Goal: Information Seeking & Learning: Understand process/instructions

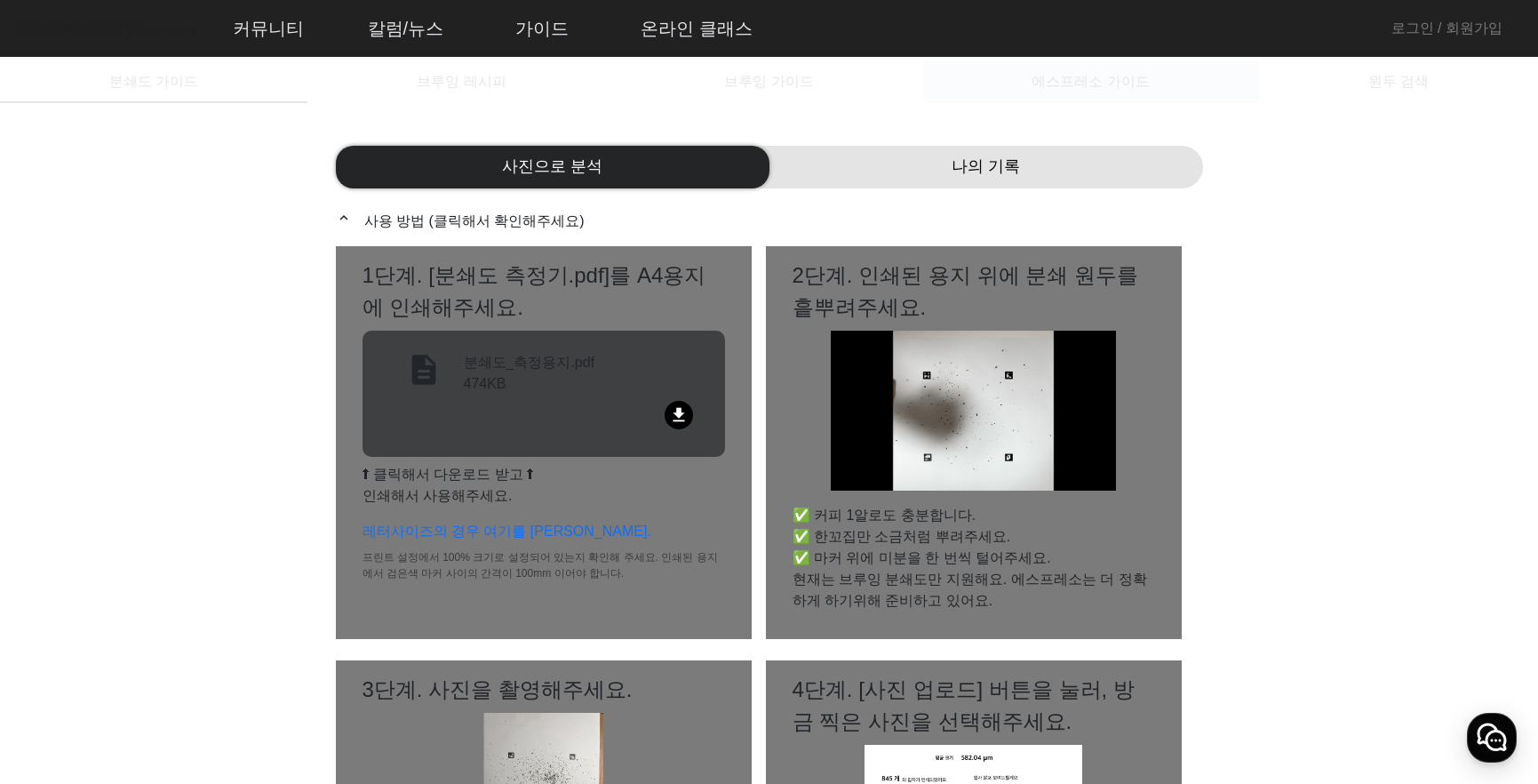
click at [1091, 87] on span "에스프레소 가이드" at bounding box center [1090, 82] width 117 height 15
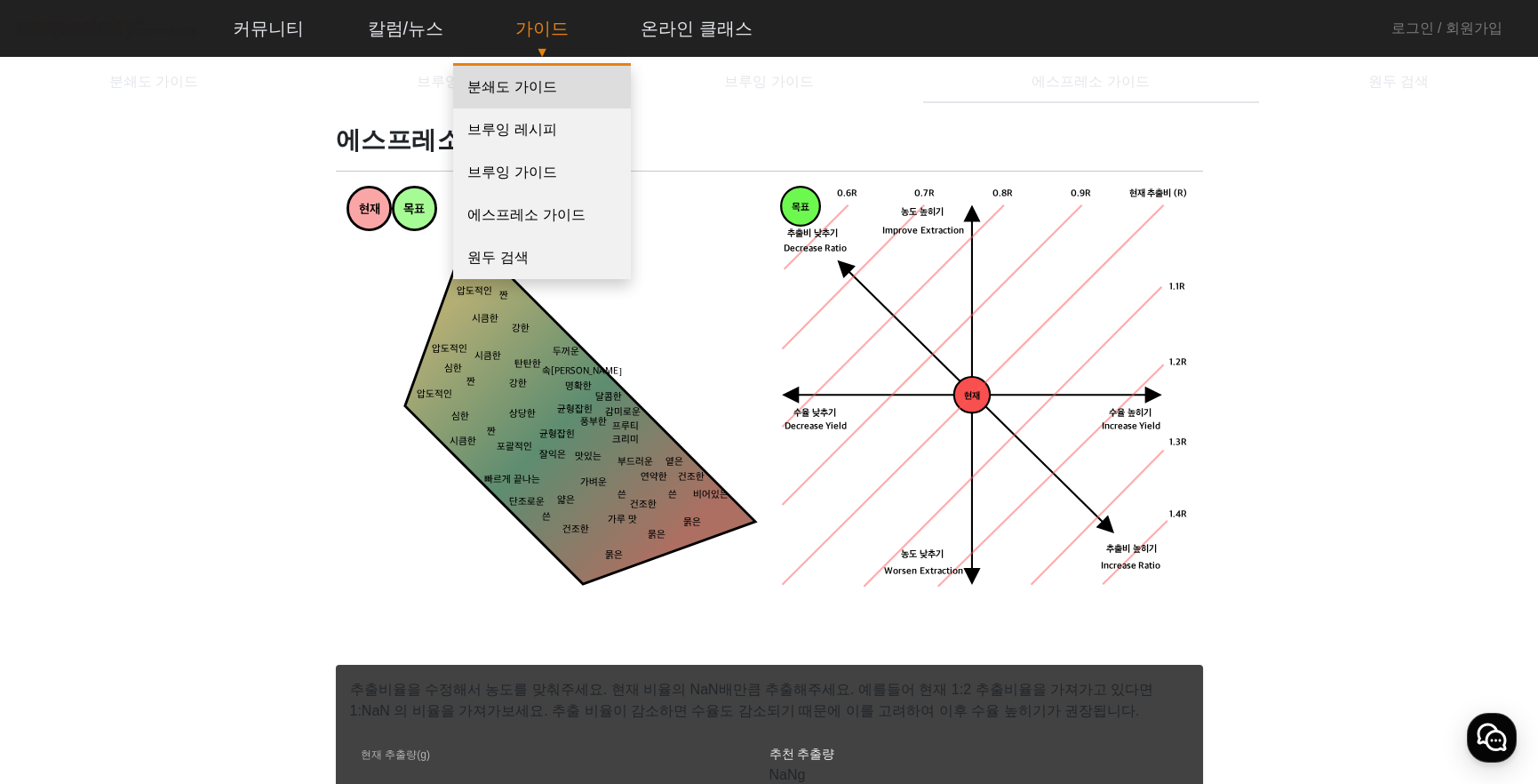
click at [530, 86] on link "분쇄도 가이드" at bounding box center [542, 88] width 177 height 43
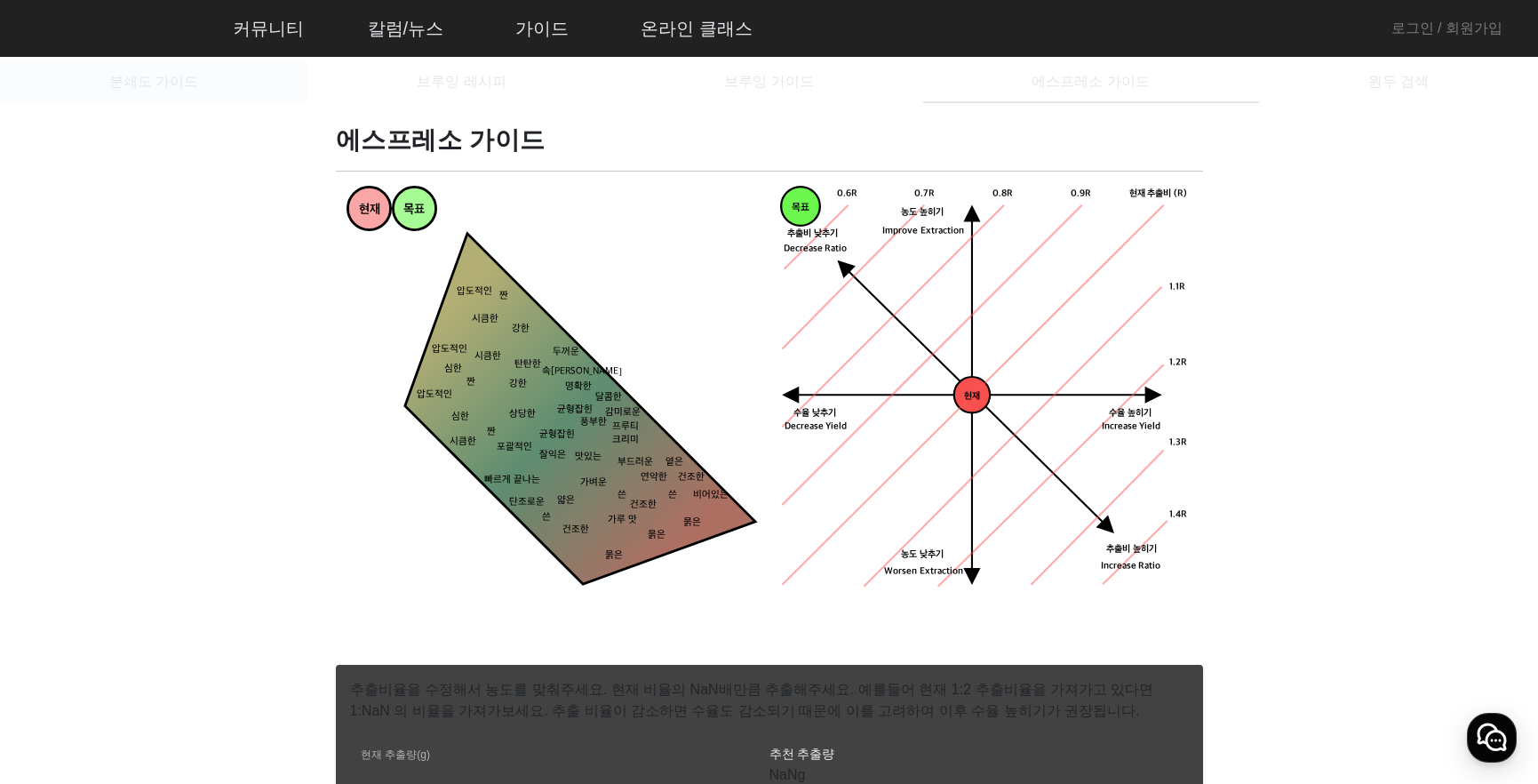
click at [162, 86] on span "분쇄도 가이드" at bounding box center [153, 82] width 89 height 15
